Goal: Transaction & Acquisition: Download file/media

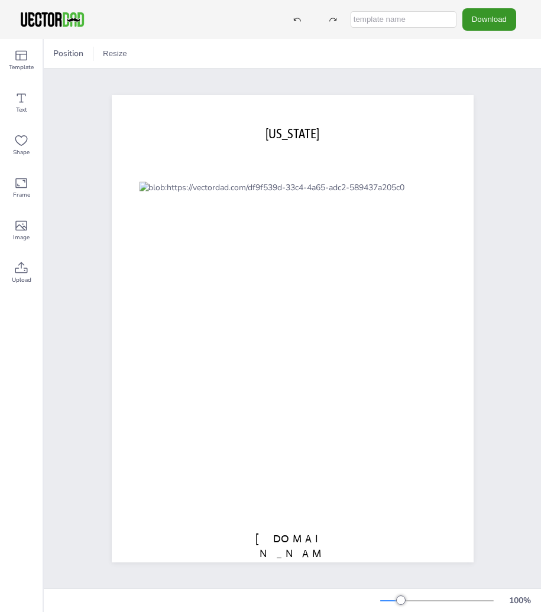
click at [477, 18] on button "Download" at bounding box center [489, 19] width 54 height 22
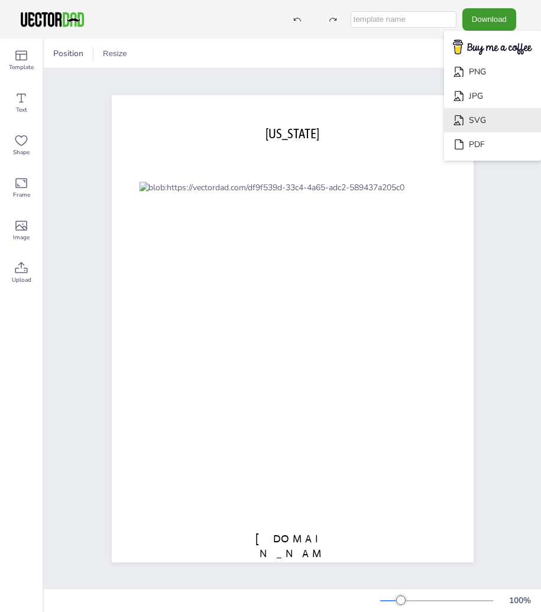
click at [490, 121] on li "SVG" at bounding box center [492, 120] width 97 height 24
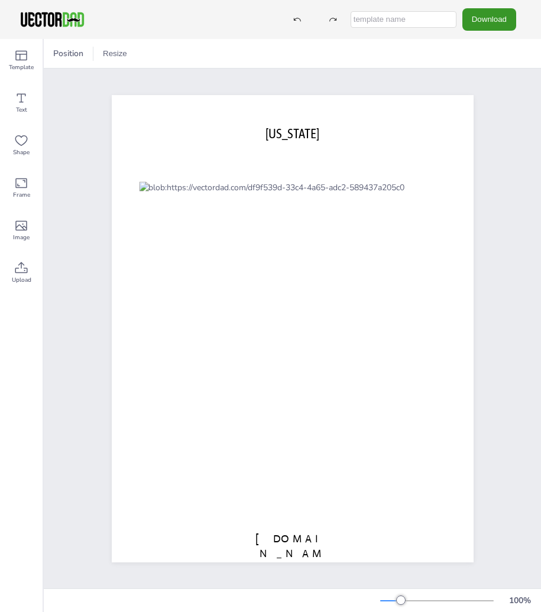
click at [496, 25] on button "Download" at bounding box center [489, 19] width 54 height 22
click at [503, 15] on button "Download" at bounding box center [489, 19] width 54 height 22
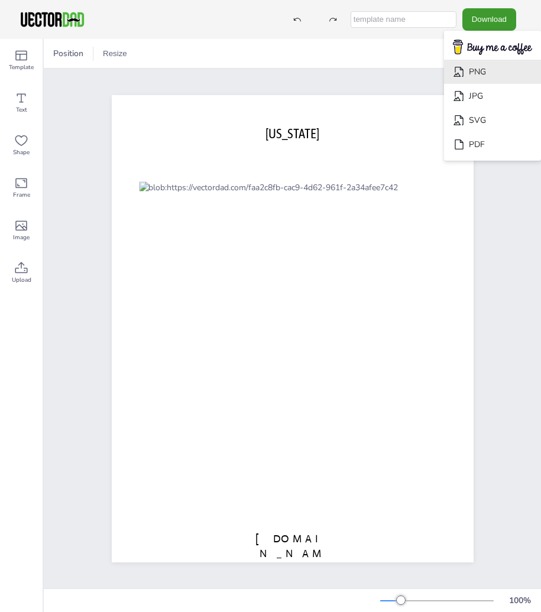
click at [476, 73] on li "PNG" at bounding box center [492, 72] width 97 height 24
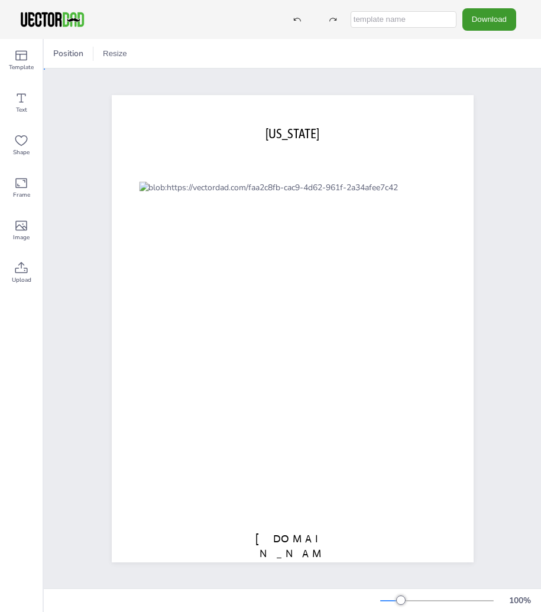
drag, startPoint x: 521, startPoint y: 116, endPoint x: 499, endPoint y: 83, distance: 39.5
click at [476, 19] on button "Download" at bounding box center [489, 19] width 54 height 22
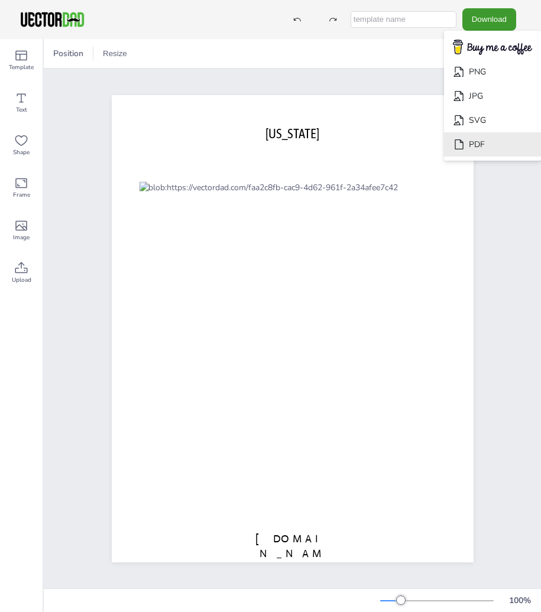
click at [475, 145] on li "PDF" at bounding box center [492, 144] width 97 height 24
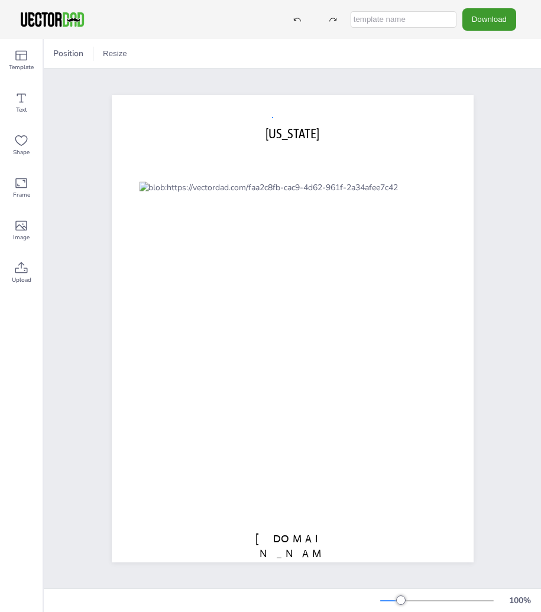
drag, startPoint x: 272, startPoint y: 117, endPoint x: 307, endPoint y: 70, distance: 59.1
